Goal: Task Accomplishment & Management: Use online tool/utility

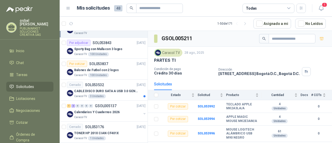
scroll to position [63, 0]
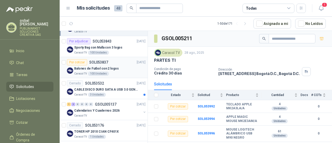
click at [117, 70] on div "Balones de Futbol con 2 logos" at bounding box center [109, 68] width 71 height 6
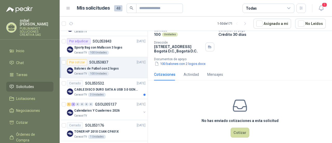
scroll to position [45, 0]
click at [244, 130] on button "Cotizar" at bounding box center [240, 133] width 19 height 10
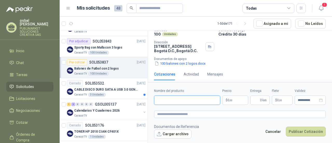
click at [175, 99] on input "Nombre del producto" at bounding box center [187, 100] width 66 height 9
type input "**********"
drag, startPoint x: 157, startPoint y: 99, endPoint x: 191, endPoint y: 99, distance: 34.0
click at [191, 99] on input "**********" at bounding box center [187, 100] width 66 height 9
click at [160, 114] on textarea at bounding box center [240, 114] width 172 height 7
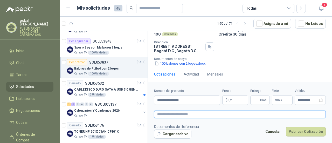
paste textarea "**********"
type textarea "**********"
click at [226, 99] on p "$ 0 ,00" at bounding box center [236, 100] width 26 height 9
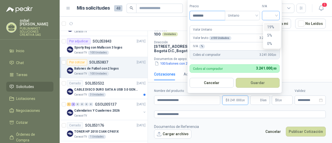
click at [278, 15] on div at bounding box center [271, 15] width 18 height 9
type input "********"
click at [274, 26] on div "19%" at bounding box center [272, 27] width 10 height 6
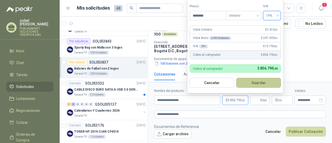
click at [255, 84] on button "Guardar" at bounding box center [259, 83] width 45 height 10
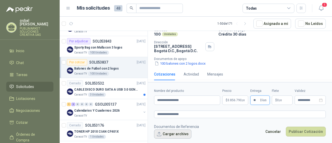
type input "**"
click at [181, 134] on button "Cargar archivo" at bounding box center [172, 134] width 37 height 9
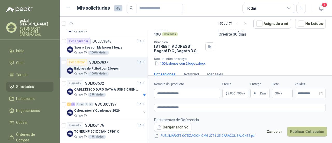
click at [304, 131] on button "Publicar Cotización" at bounding box center [307, 132] width 40 height 10
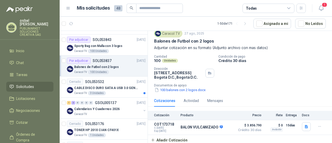
scroll to position [0, 0]
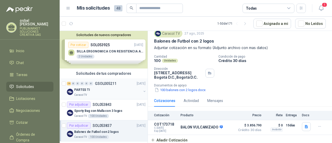
click at [91, 91] on div "PARTES TI" at bounding box center [107, 90] width 67 height 6
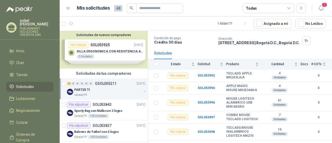
scroll to position [27, 0]
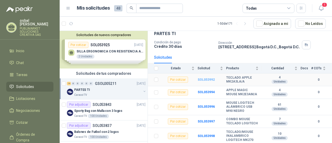
click at [206, 78] on b "SOL053992" at bounding box center [206, 80] width 17 height 4
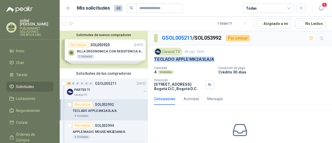
drag, startPoint x: 154, startPoint y: 57, endPoint x: 216, endPoint y: 57, distance: 61.8
click at [216, 57] on div "TECLADO APPLE MK2A3LA/A" at bounding box center [240, 59] width 172 height 5
copy p "TECLADO APPLE MK2A3LA/A"
click at [178, 36] on link "GSOL005211" at bounding box center [177, 38] width 31 height 6
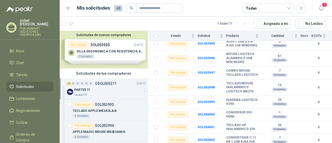
scroll to position [134, 0]
click at [208, 59] on b "SOL053996" at bounding box center [206, 58] width 17 height 4
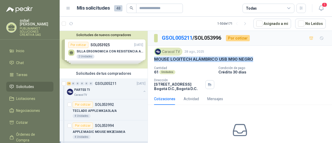
drag, startPoint x: 155, startPoint y: 57, endPoint x: 253, endPoint y: 56, distance: 97.9
click at [253, 57] on div "MOUSE LOGITECH ALÁMBRICO USB M90 NEGRO" at bounding box center [240, 59] width 172 height 5
copy p "MOUSE LOGITECH ALÁMBRICO USB M90 NEGRO"
click at [183, 38] on link "GSOL005211" at bounding box center [177, 38] width 31 height 6
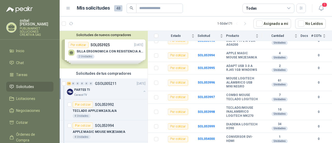
scroll to position [111, 0]
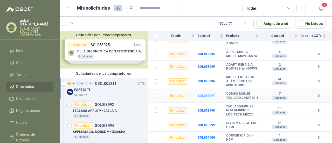
click at [205, 98] on b "SOL053997" at bounding box center [206, 96] width 17 height 4
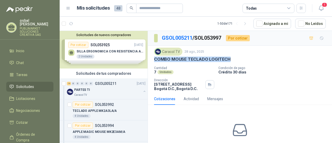
drag, startPoint x: 155, startPoint y: 58, endPoint x: 231, endPoint y: 57, distance: 76.1
click at [231, 57] on div "COMBO MOUSE TECLADO LOGITECH" at bounding box center [240, 59] width 172 height 5
copy p "COMBO MOUSE TECLADO LOGITECH"
click at [177, 38] on link "GSOL005211" at bounding box center [177, 38] width 31 height 6
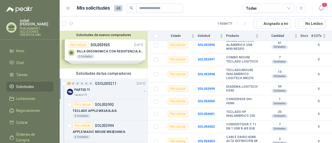
scroll to position [148, 0]
click at [203, 76] on b "SOL053998" at bounding box center [206, 74] width 17 height 4
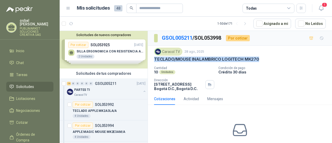
drag, startPoint x: 155, startPoint y: 58, endPoint x: 257, endPoint y: 57, distance: 101.8
click at [257, 57] on p "TECLADO/MOUSE INALAMBRICO LOGITECH MK270" at bounding box center [206, 59] width 105 height 5
copy p "TECLADO/MOUSE INALAMBRICO LOGITECH MK270"
click at [182, 38] on link "GSOL005211" at bounding box center [177, 38] width 31 height 6
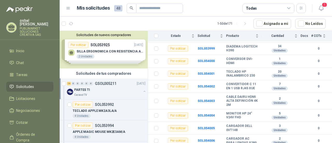
scroll to position [189, 0]
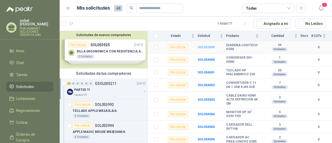
click at [210, 49] on b "SOL053999" at bounding box center [206, 47] width 17 height 4
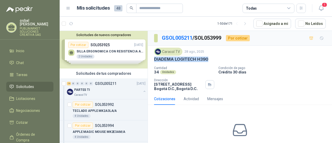
drag, startPoint x: 155, startPoint y: 58, endPoint x: 209, endPoint y: 58, distance: 54.3
click at [209, 58] on div "DIADEMA LOGITECH H390" at bounding box center [240, 59] width 172 height 5
copy p "DIADEMA LOGITECH H390"
click at [172, 38] on link "GSOL005211" at bounding box center [177, 38] width 31 height 6
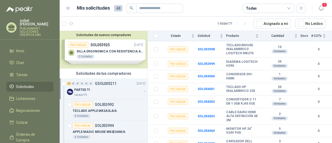
scroll to position [173, 0]
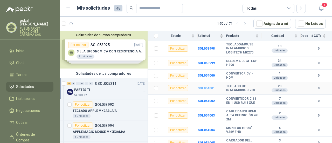
click at [211, 90] on b "SOL054001" at bounding box center [206, 88] width 17 height 4
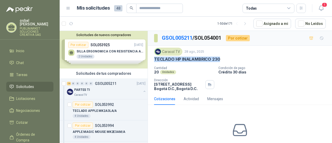
drag, startPoint x: 155, startPoint y: 58, endPoint x: 244, endPoint y: 59, distance: 89.1
click at [244, 59] on div "TECLADO HP INALAMBRICO 230" at bounding box center [240, 59] width 172 height 5
copy p "TECLADO HP INALAMBRICO 230"
click at [184, 39] on link "GSOL005211" at bounding box center [177, 38] width 31 height 6
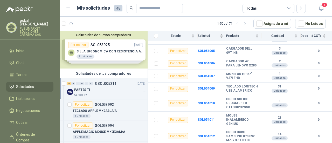
scroll to position [283, 0]
click at [213, 89] on b "SOL054009" at bounding box center [206, 89] width 17 height 4
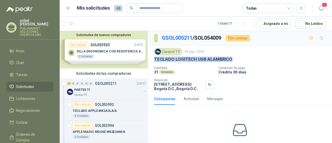
drag, startPoint x: 154, startPoint y: 58, endPoint x: 261, endPoint y: 57, distance: 106.5
click at [261, 57] on div "TECLADO LOGITECH USB ALAMBRICO" at bounding box center [240, 59] width 172 height 5
copy p "TECLADO LOGITECH USB ALAMBRICO"
click at [178, 35] on link "GSOL005211" at bounding box center [177, 38] width 31 height 6
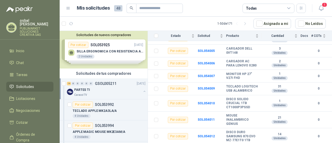
scroll to position [286, 0]
click at [203, 118] on b "SOL054011" at bounding box center [206, 120] width 17 height 4
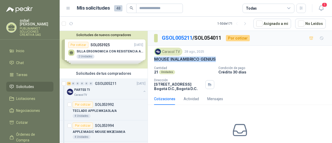
drag, startPoint x: 155, startPoint y: 59, endPoint x: 223, endPoint y: 59, distance: 68.8
click at [223, 59] on div "MOUSE INALAMBRICO GENIUS" at bounding box center [240, 59] width 172 height 5
copy p "MOUSE INALAMBRICO GENIUS"
click at [28, 48] on li "Inicio" at bounding box center [29, 51] width 41 height 6
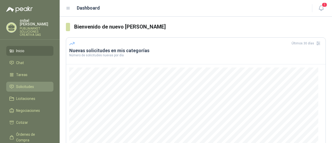
click at [25, 84] on span "Solicitudes" at bounding box center [25, 87] width 18 height 6
